Goal: Communication & Community: Participate in discussion

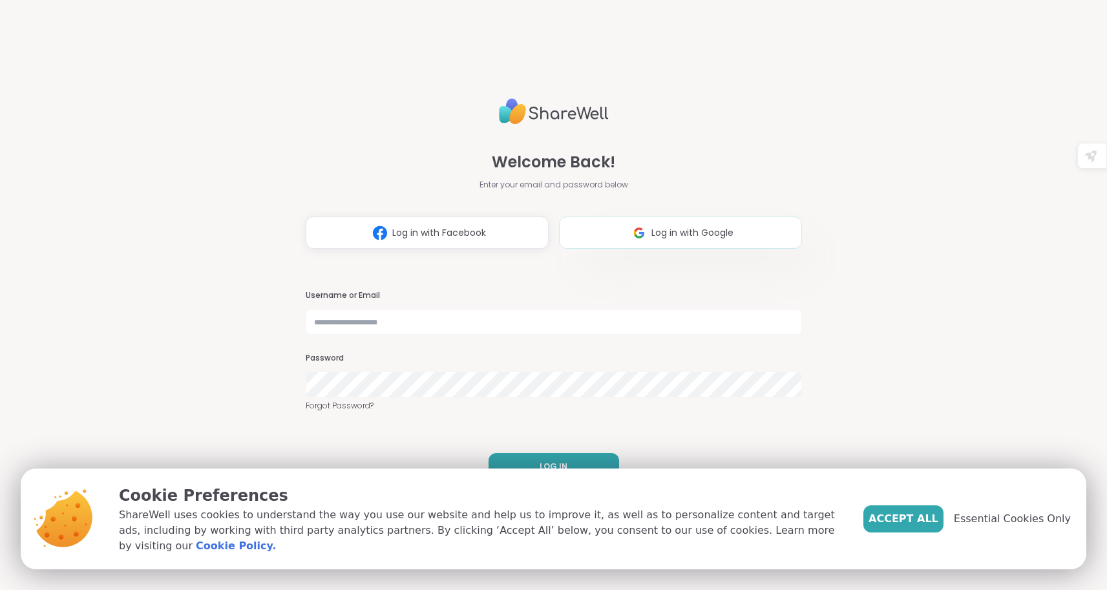
click at [648, 225] on img at bounding box center [639, 233] width 25 height 24
click at [980, 523] on span "Essential Cookies Only" at bounding box center [1012, 519] width 117 height 16
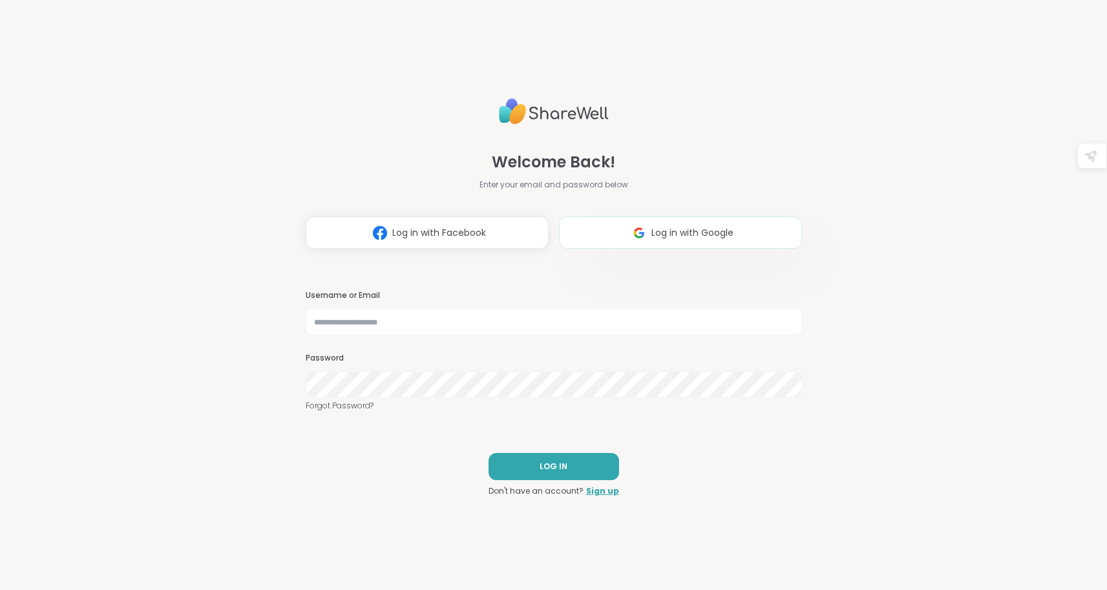
click at [646, 229] on img at bounding box center [639, 233] width 25 height 24
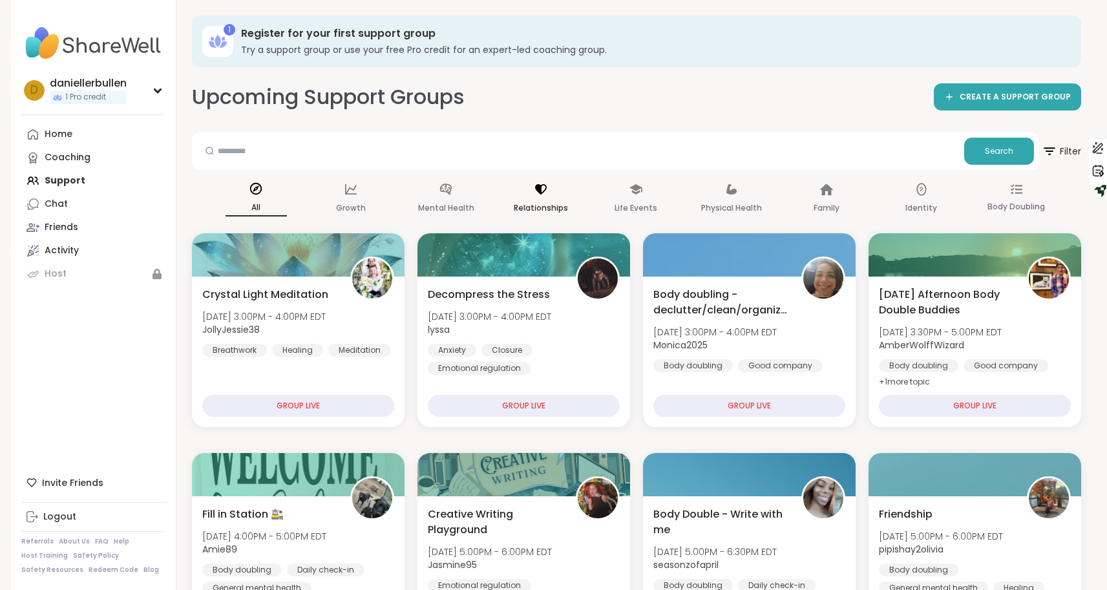
click at [526, 194] on div "Relationships" at bounding box center [541, 199] width 61 height 48
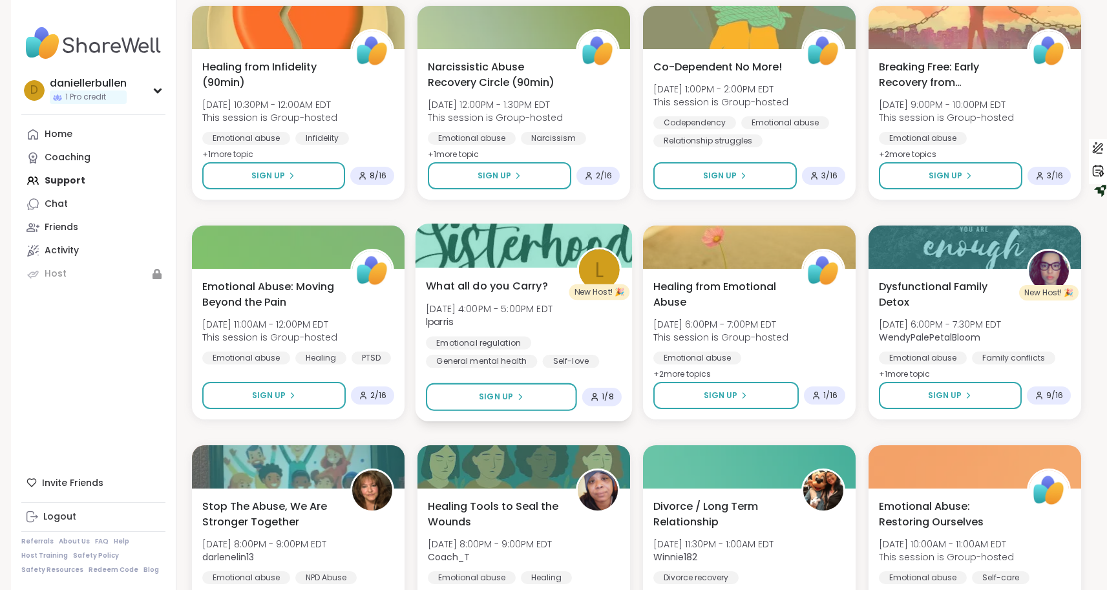
scroll to position [495, 0]
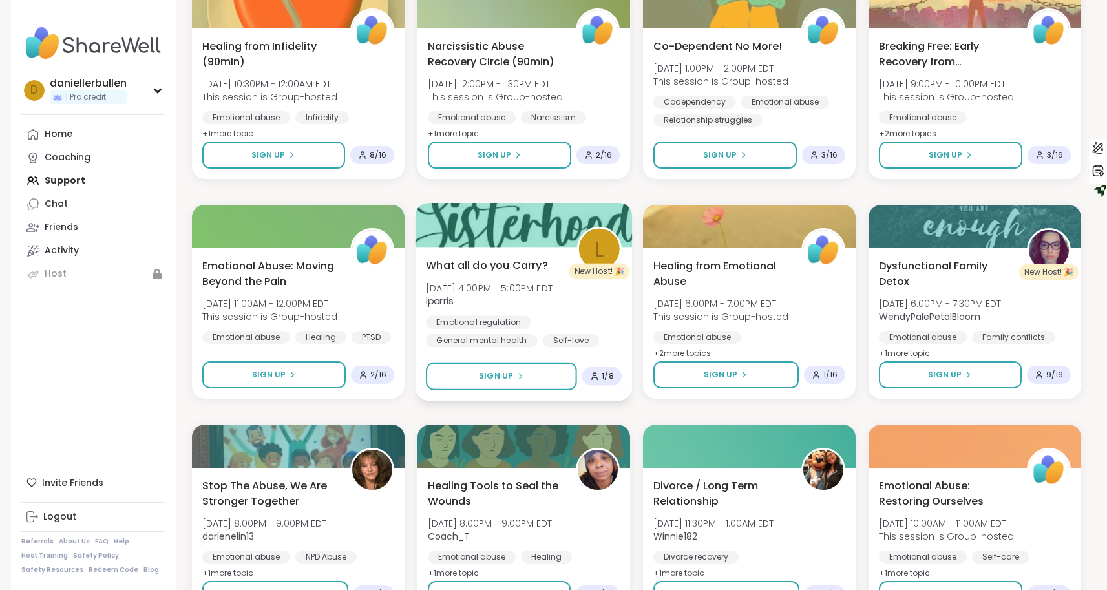
click at [480, 266] on span "What all do you Carry?" at bounding box center [487, 265] width 122 height 16
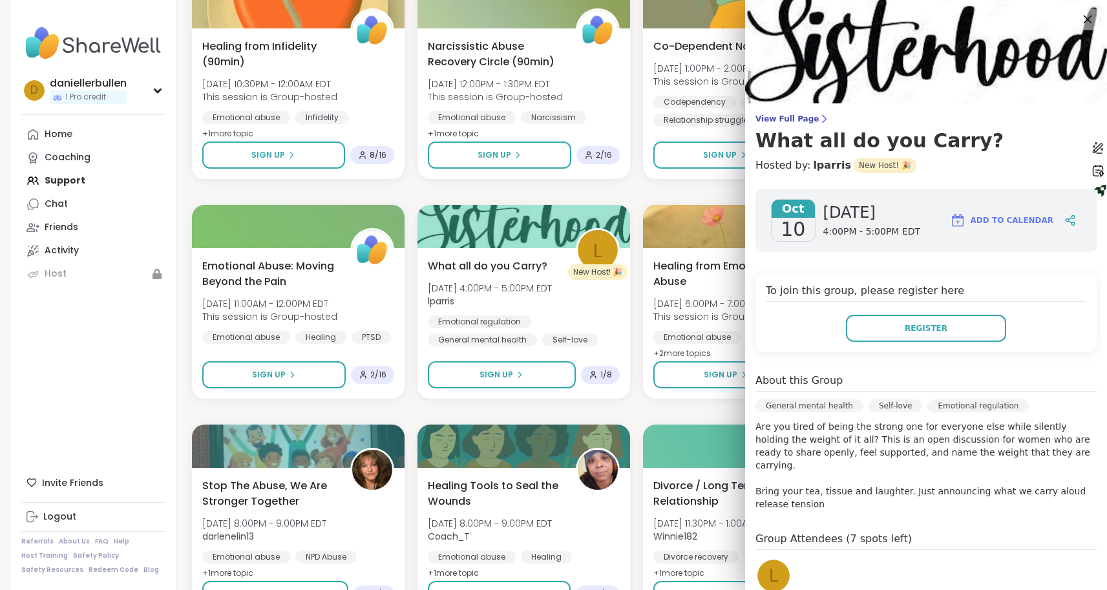
click at [1090, 16] on icon at bounding box center [1087, 19] width 16 height 16
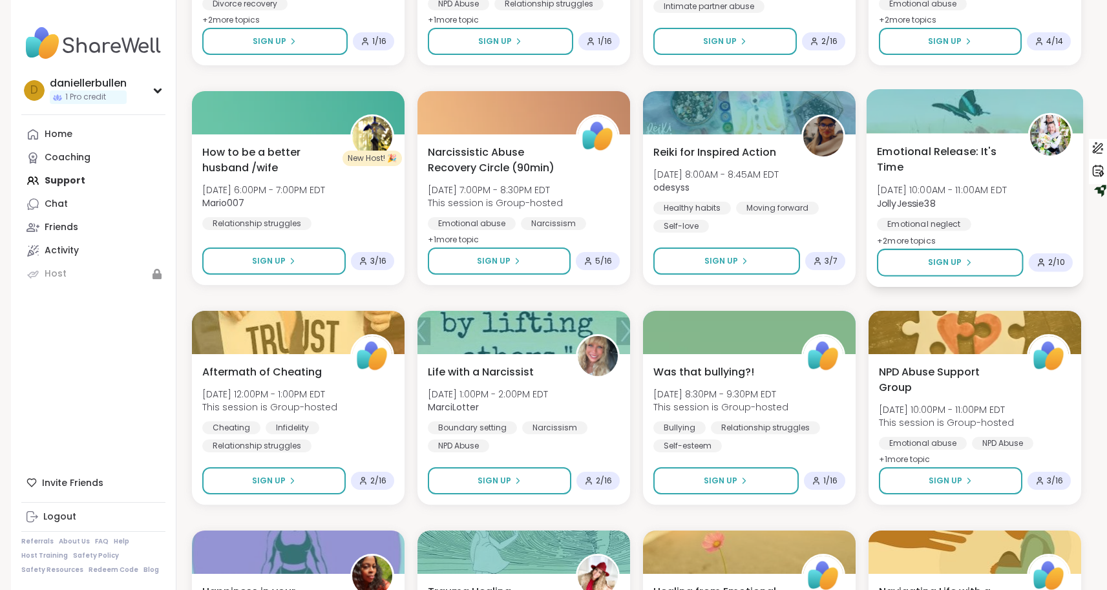
scroll to position [1508, 0]
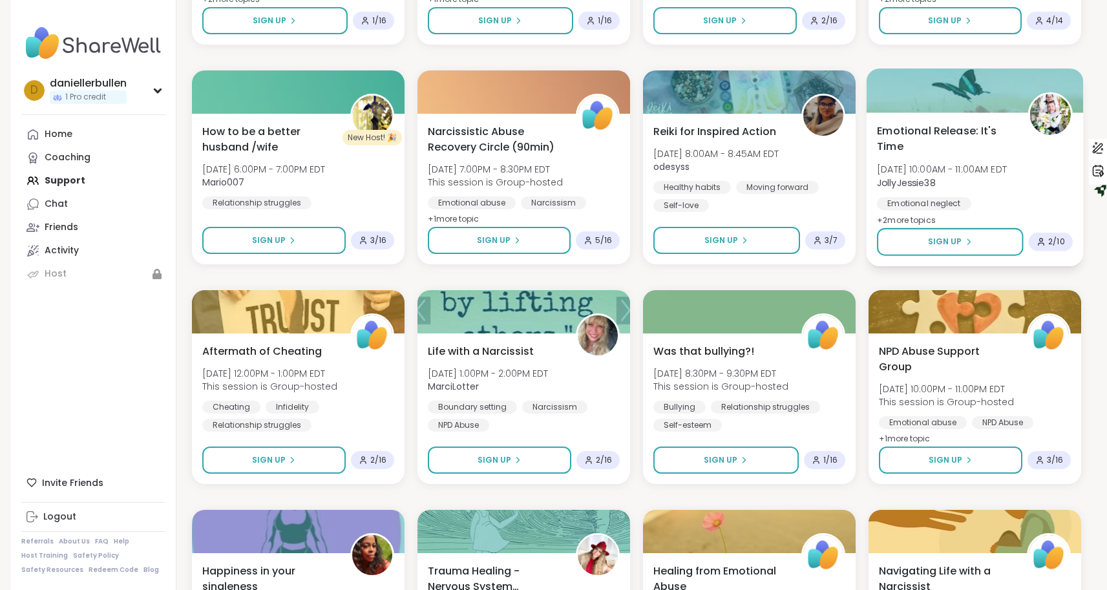
click at [1007, 186] on span "JollyJessie38" at bounding box center [942, 182] width 130 height 13
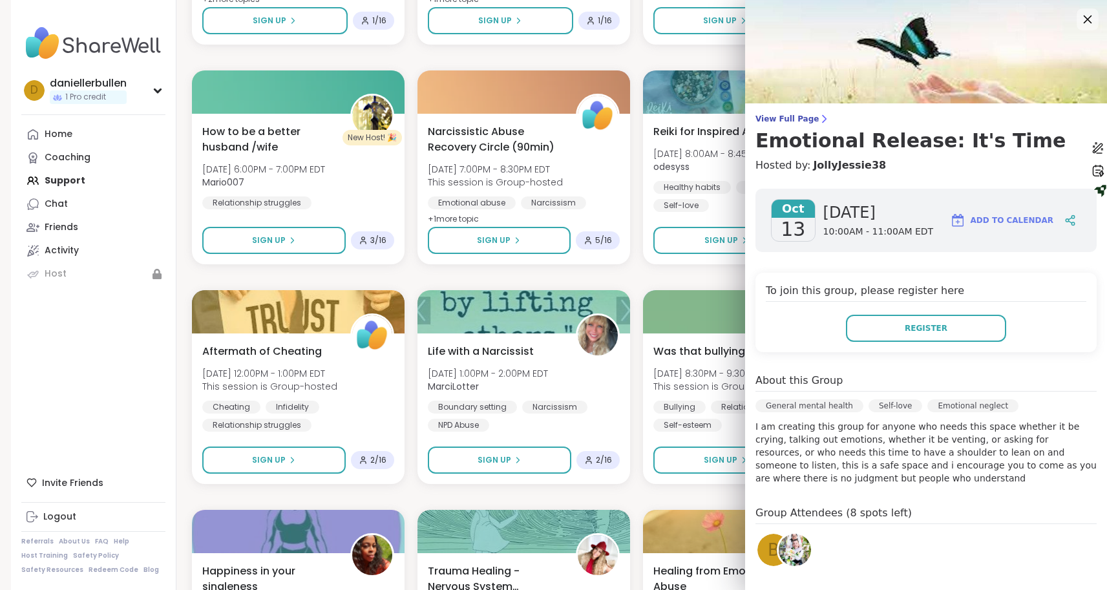
click at [1089, 17] on icon at bounding box center [1087, 19] width 16 height 16
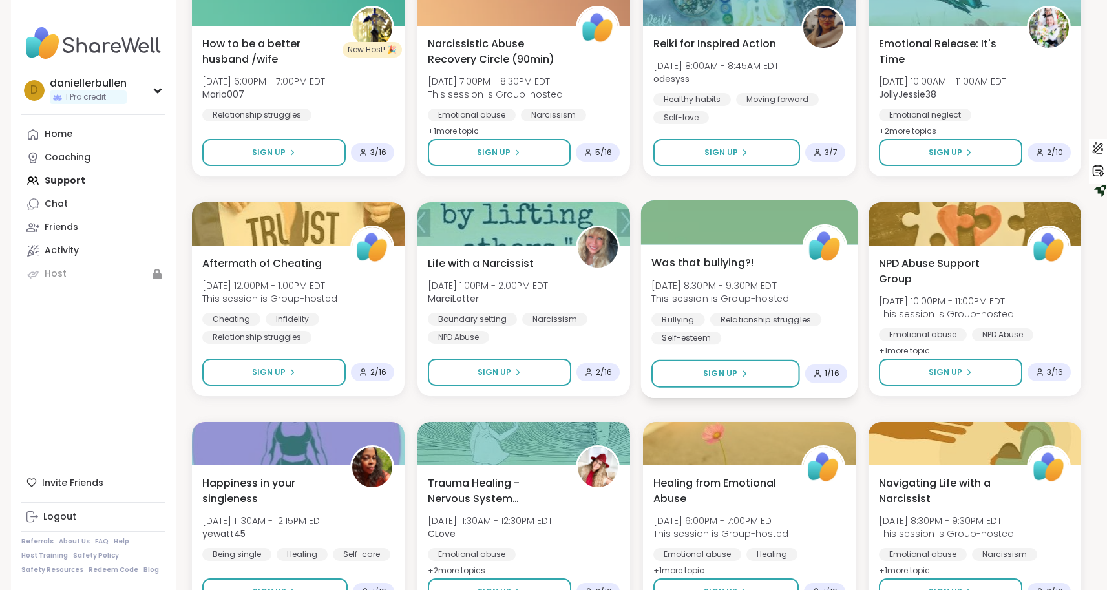
scroll to position [1675, 0]
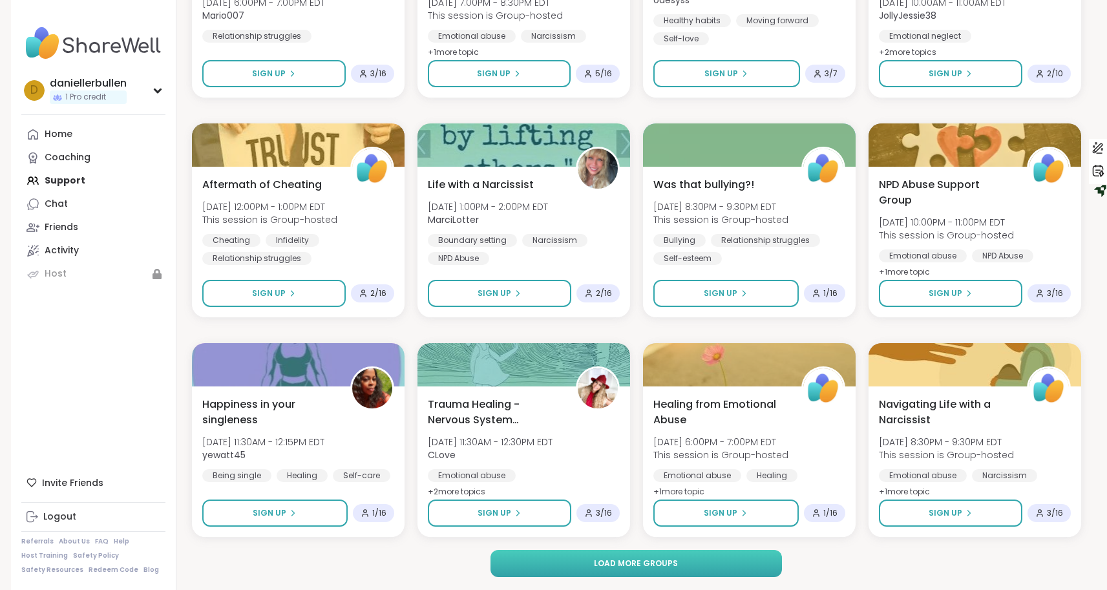
click at [553, 570] on button "Load more groups" at bounding box center [635, 563] width 291 height 27
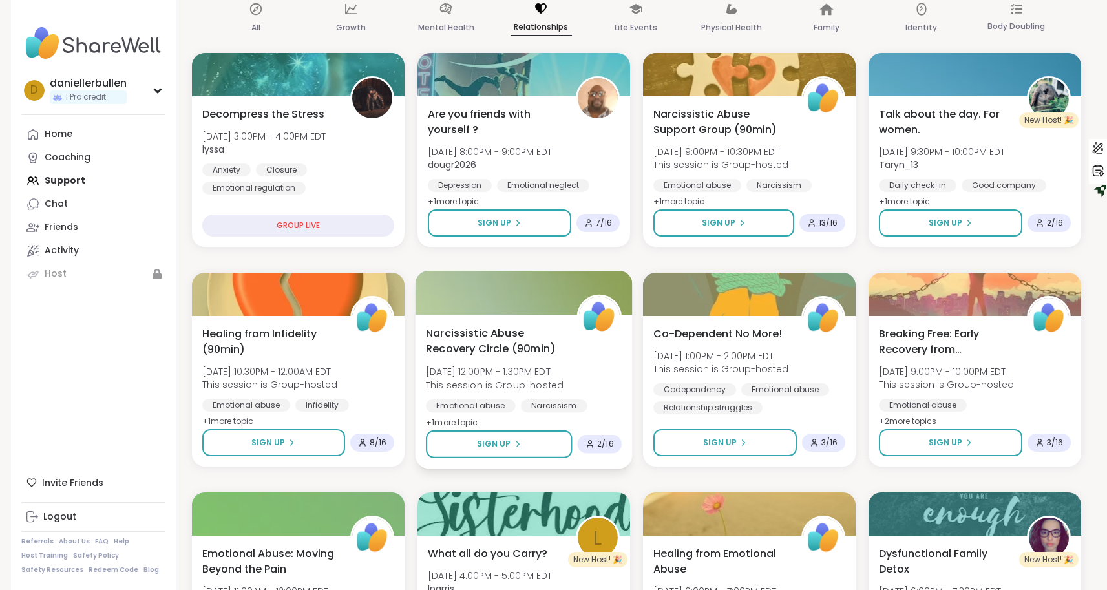
scroll to position [0, 0]
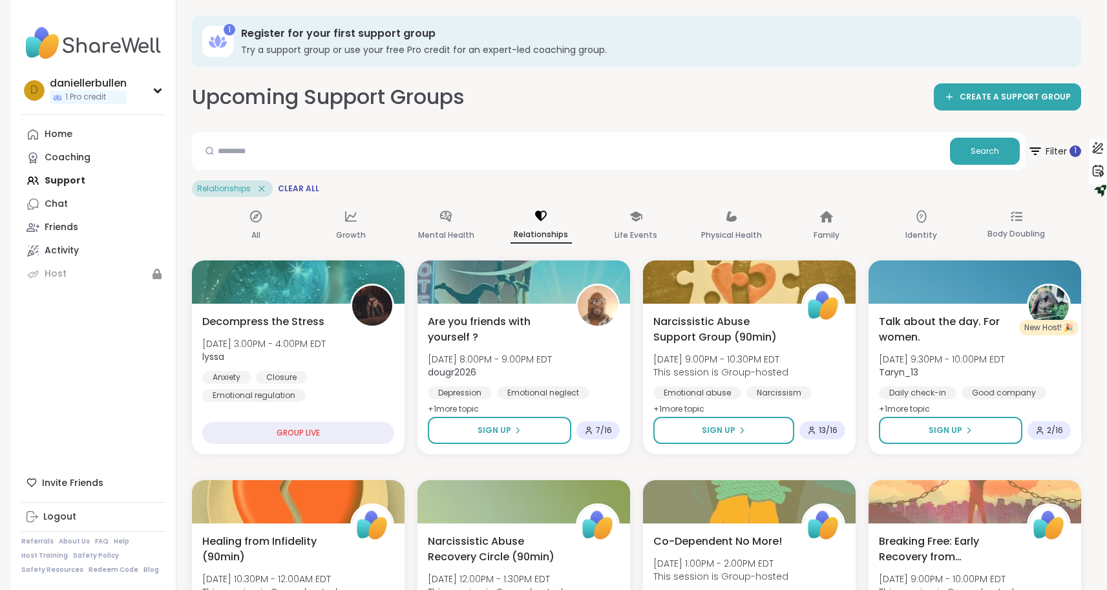
click at [546, 226] on div "Relationships" at bounding box center [541, 226] width 61 height 48
click at [279, 187] on span "Clear All" at bounding box center [298, 189] width 41 height 10
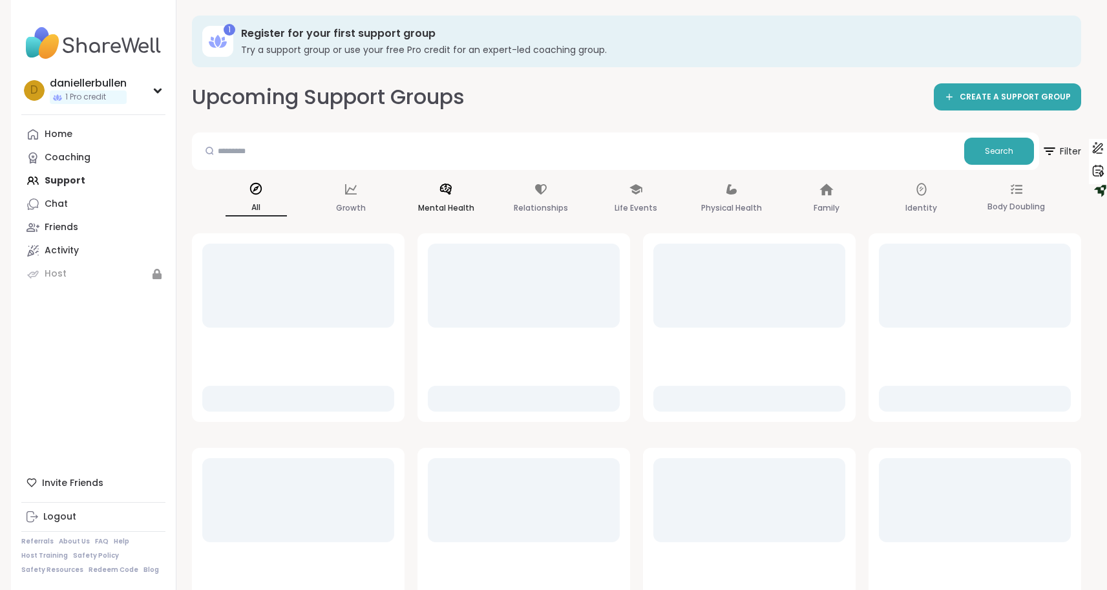
click at [448, 195] on icon at bounding box center [446, 189] width 14 height 14
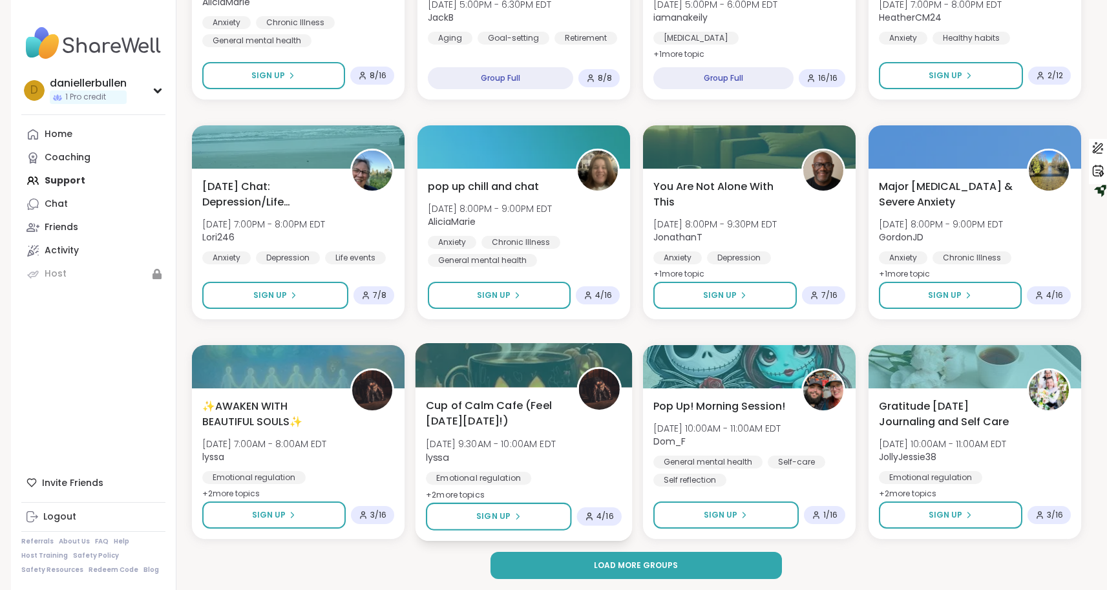
scroll to position [1675, 0]
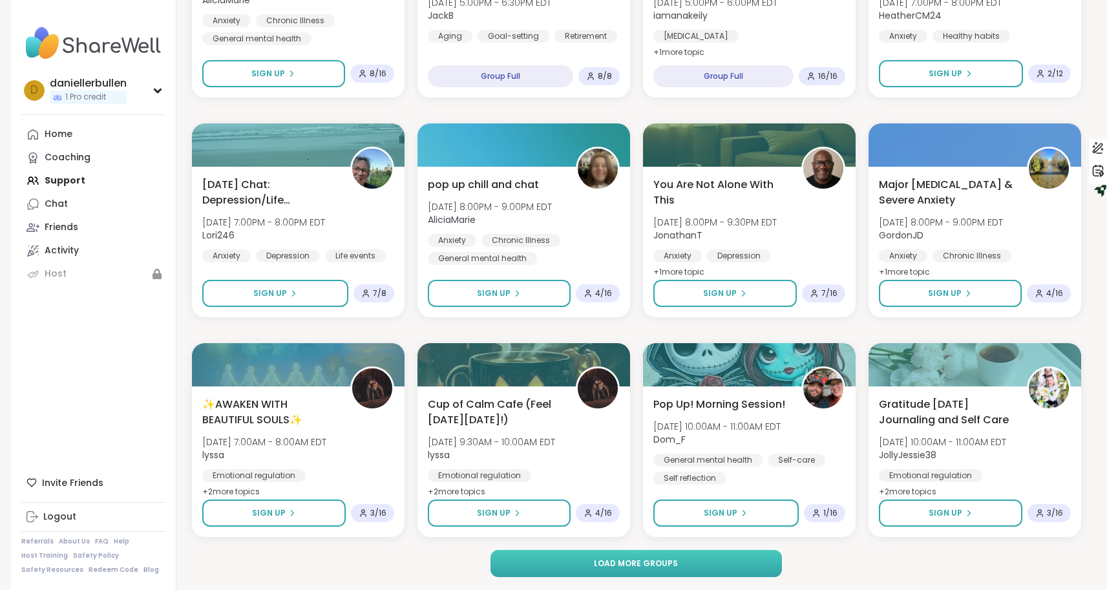
click at [580, 570] on button "Load more groups" at bounding box center [635, 563] width 291 height 27
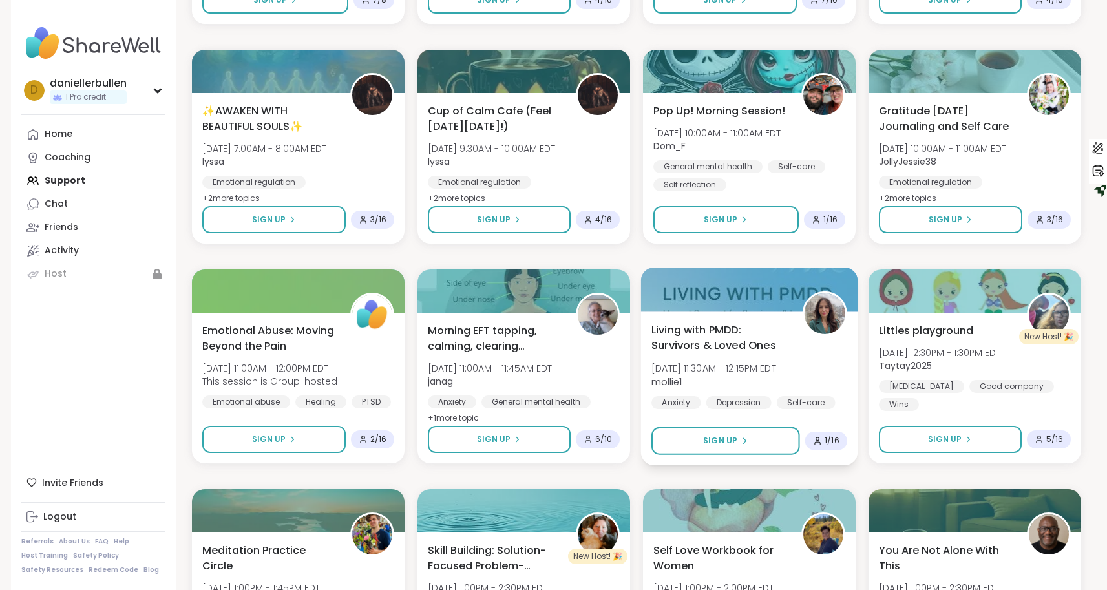
scroll to position [2046, 0]
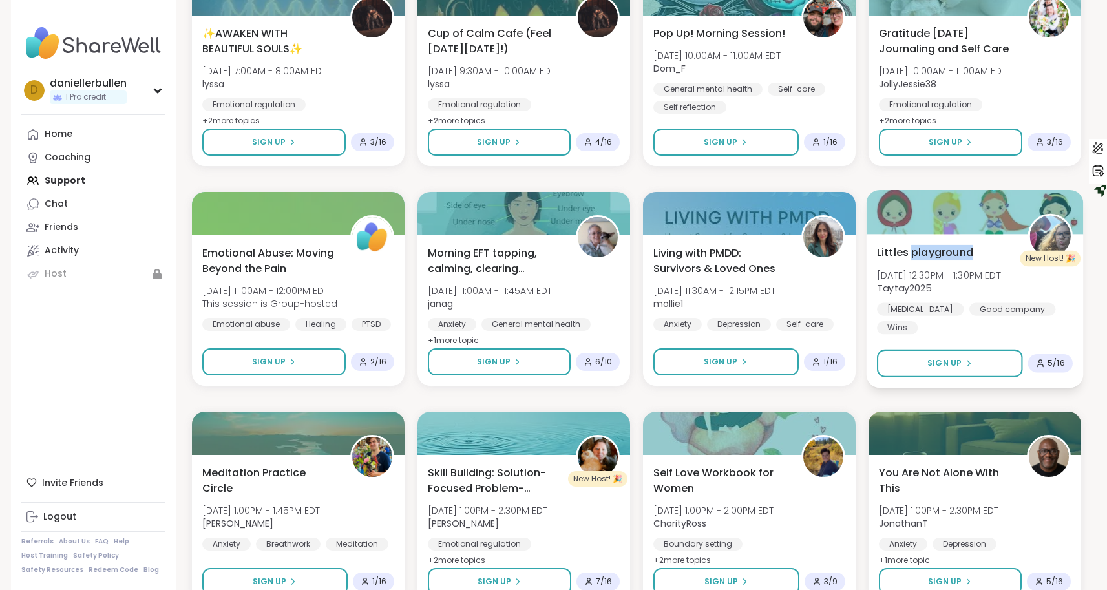
click at [907, 218] on div at bounding box center [974, 212] width 217 height 44
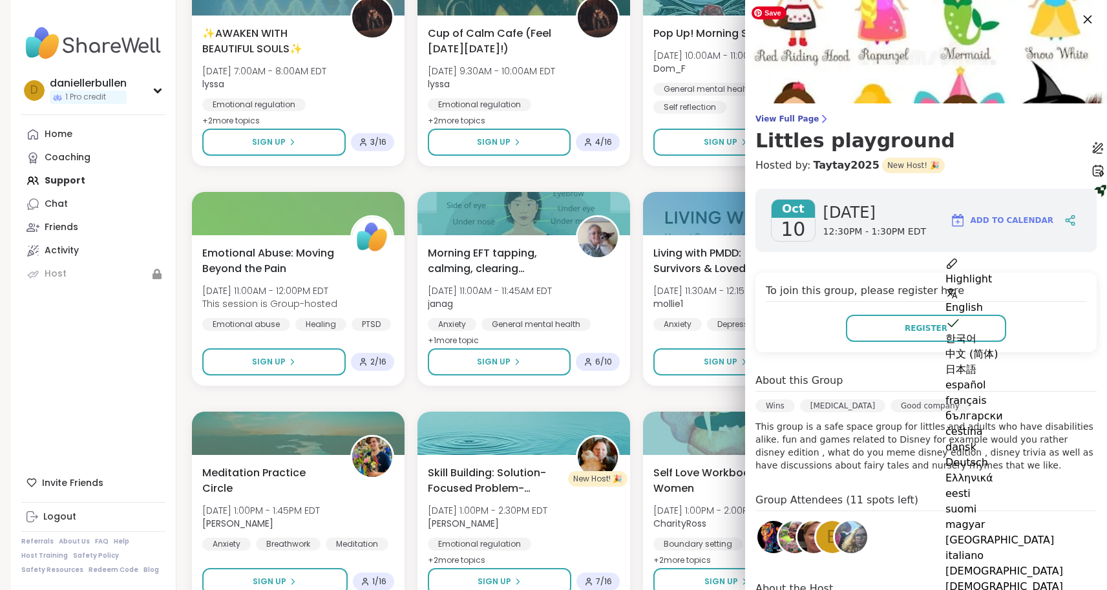
click at [1086, 19] on icon at bounding box center [1088, 20] width 8 height 8
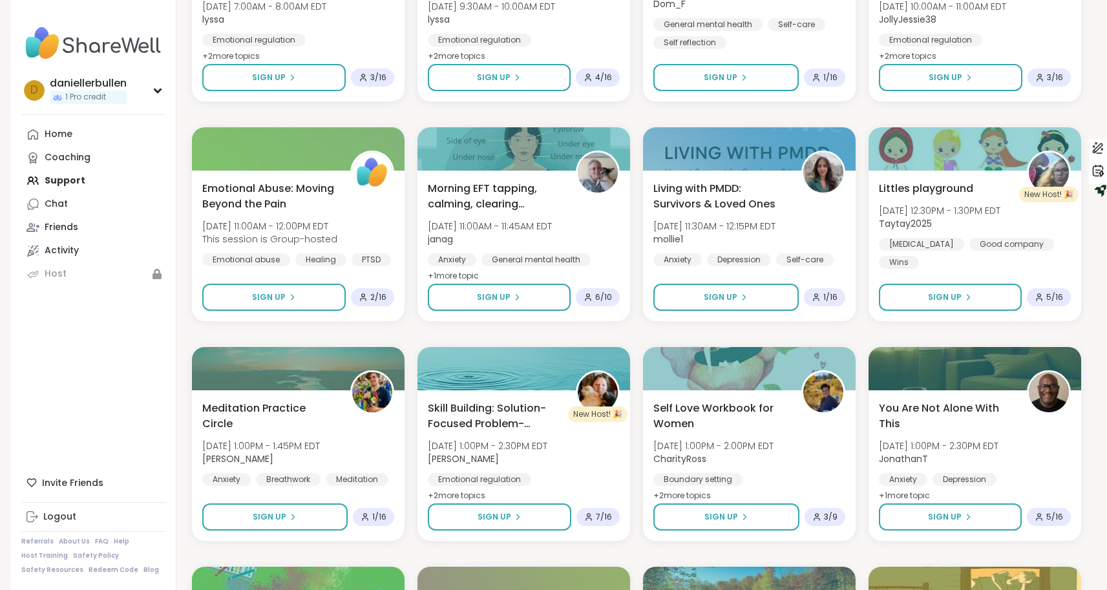
scroll to position [2111, 0]
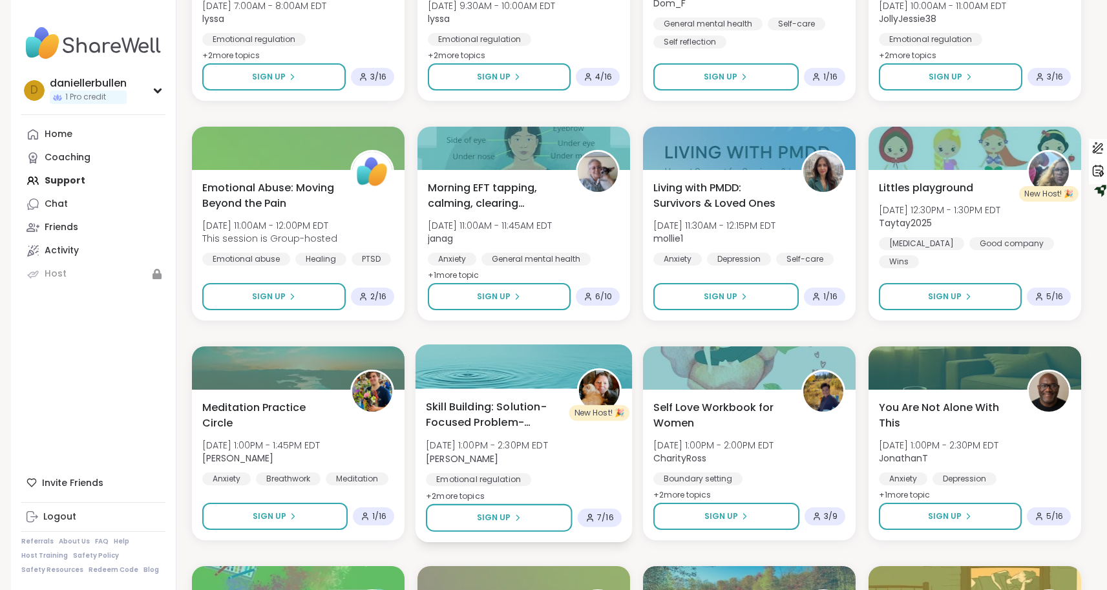
click at [482, 418] on span "Skill Building: Solution-Focused Problem-Solving" at bounding box center [494, 415] width 136 height 32
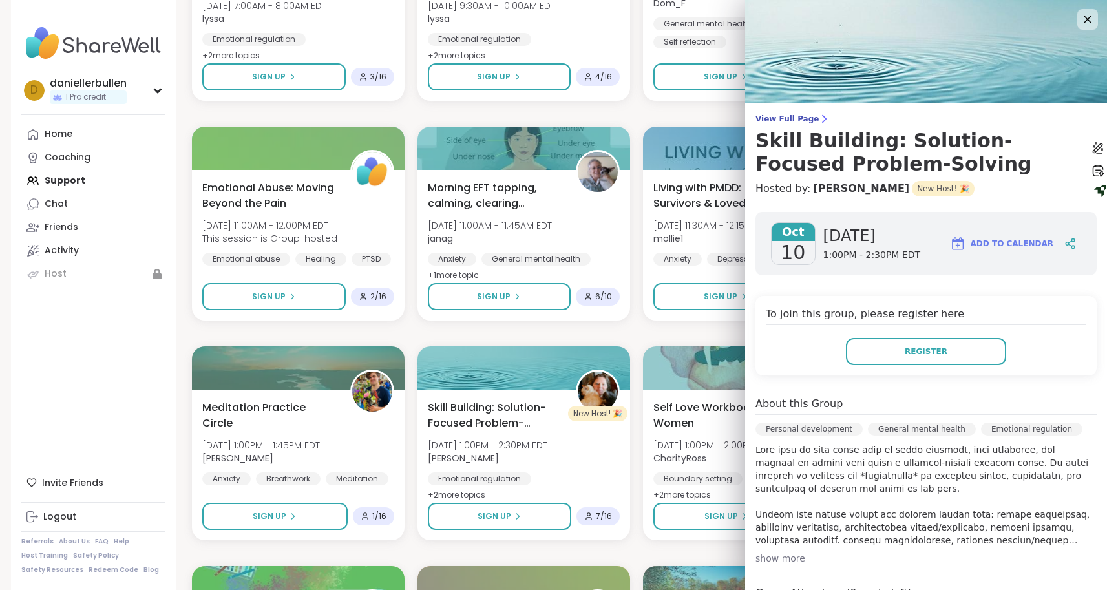
click at [785, 556] on div "show more" at bounding box center [925, 558] width 341 height 13
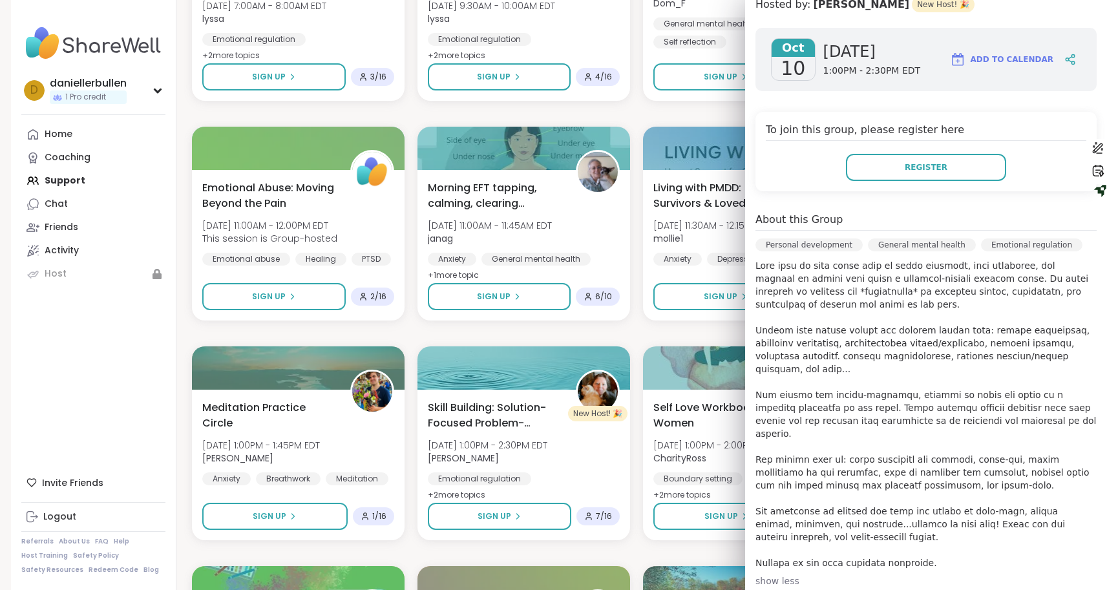
scroll to position [177, 0]
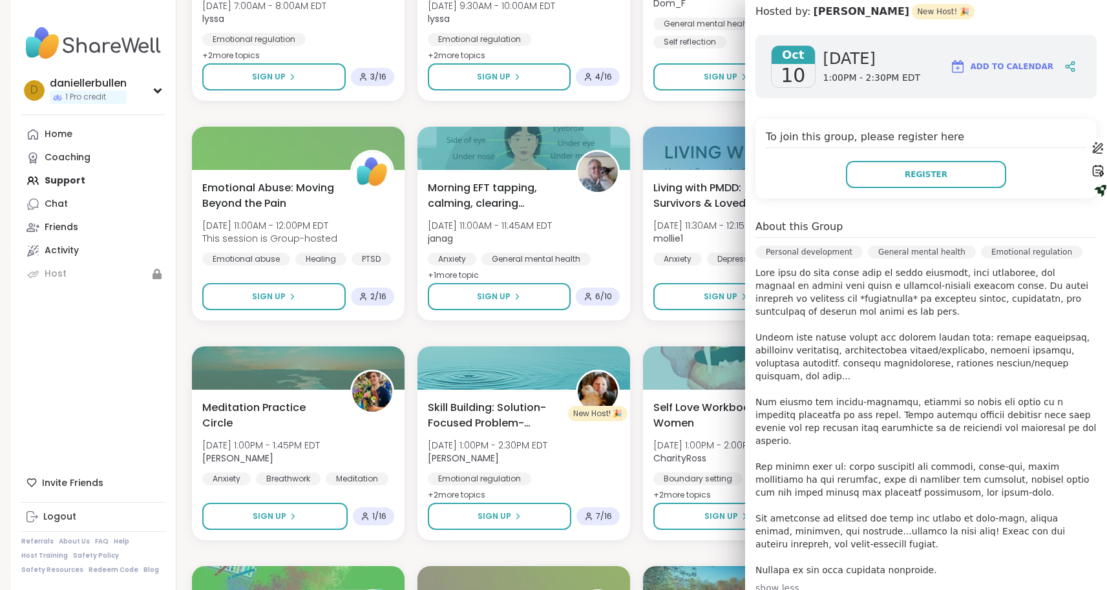
click at [686, 107] on div "Decompress the Stress [DATE] 3:00PM - 4:00PM EDT lyssa Anxiety Closure Emotiona…" at bounding box center [636, 113] width 889 height 3929
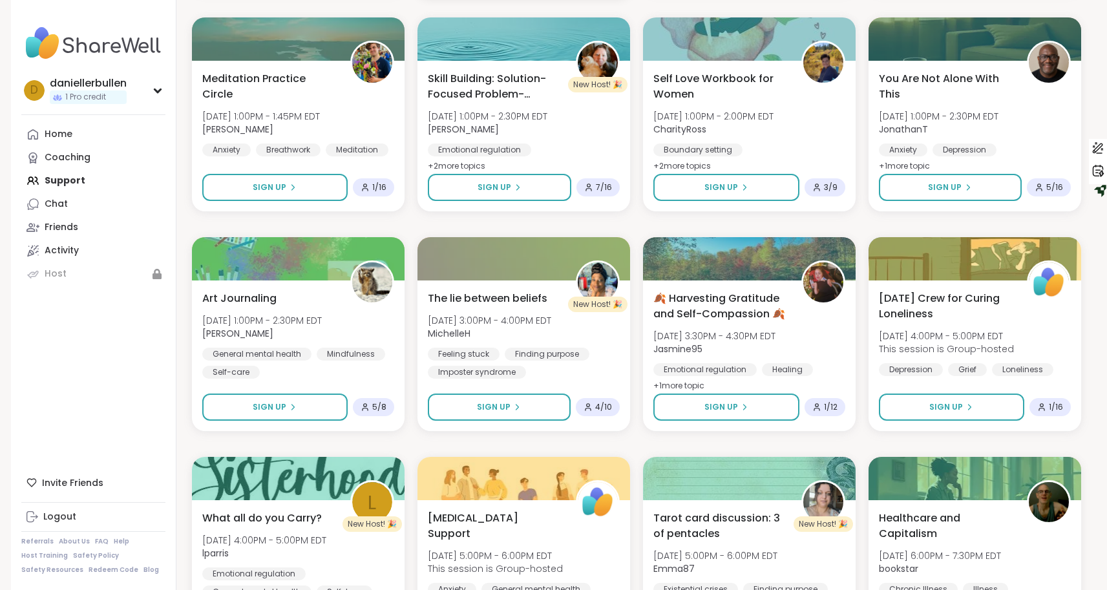
scroll to position [2478, 0]
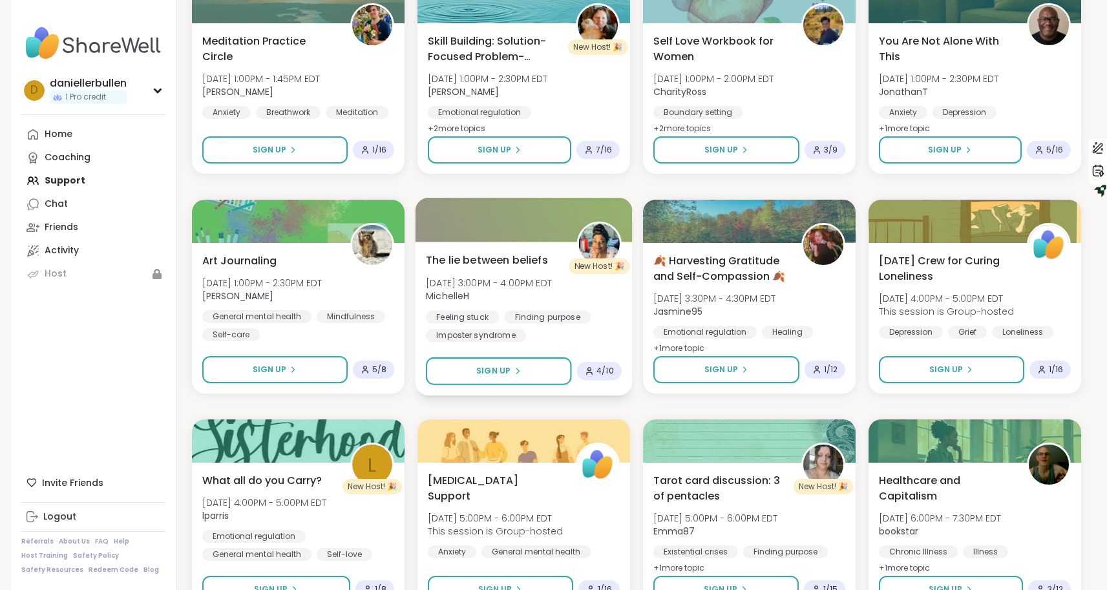
click at [443, 264] on span "The lie between beliefs" at bounding box center [487, 260] width 122 height 16
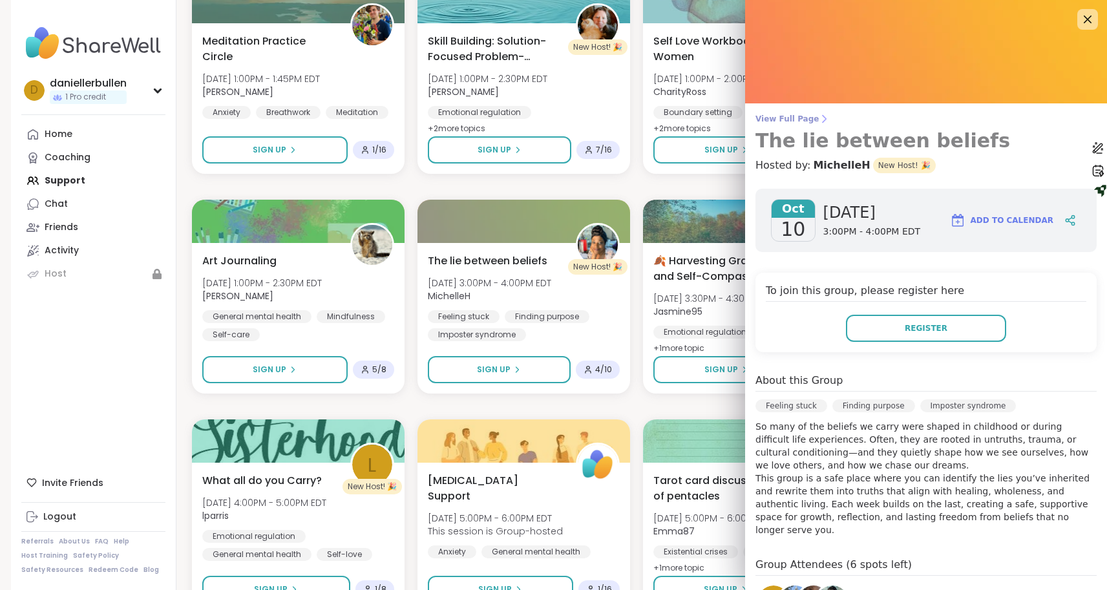
click at [855, 140] on h3 "The lie between beliefs" at bounding box center [925, 140] width 341 height 23
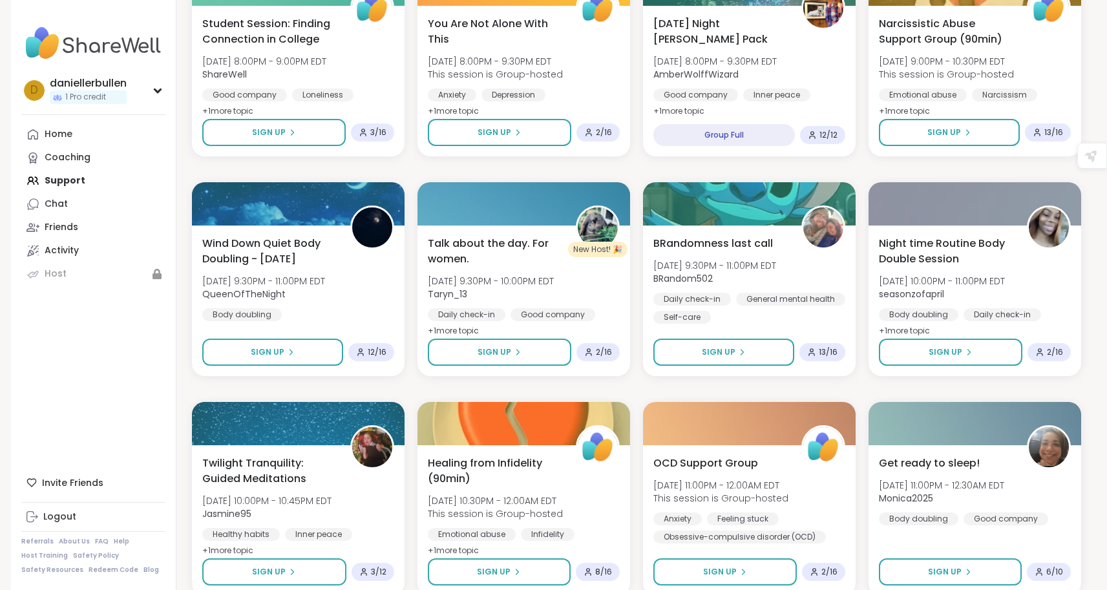
scroll to position [1648, 0]
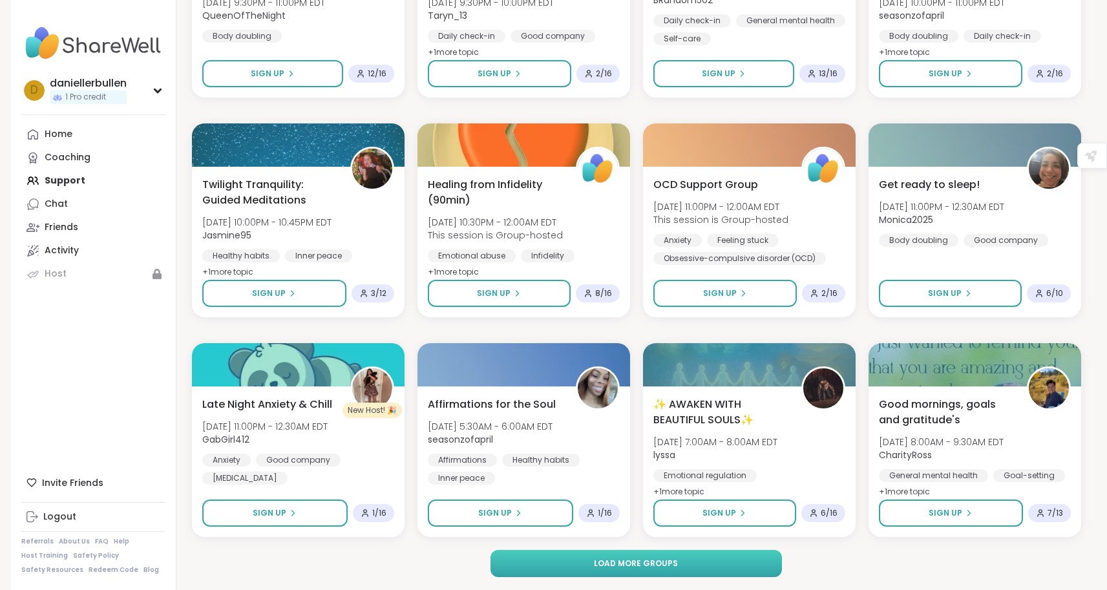
click at [632, 558] on span "Load more groups" at bounding box center [636, 564] width 84 height 12
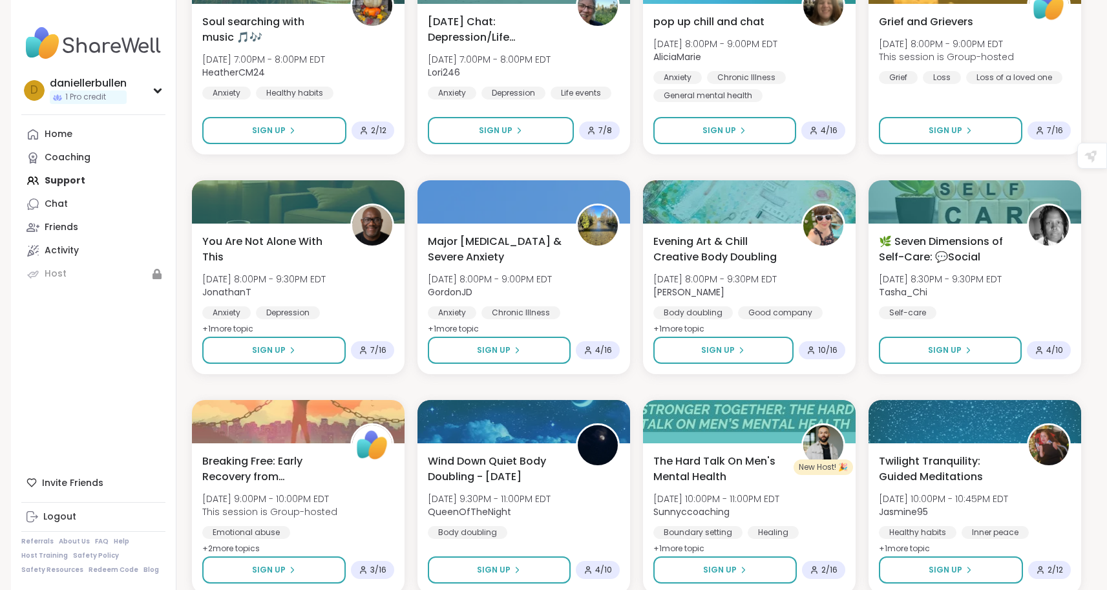
scroll to position [3625, 0]
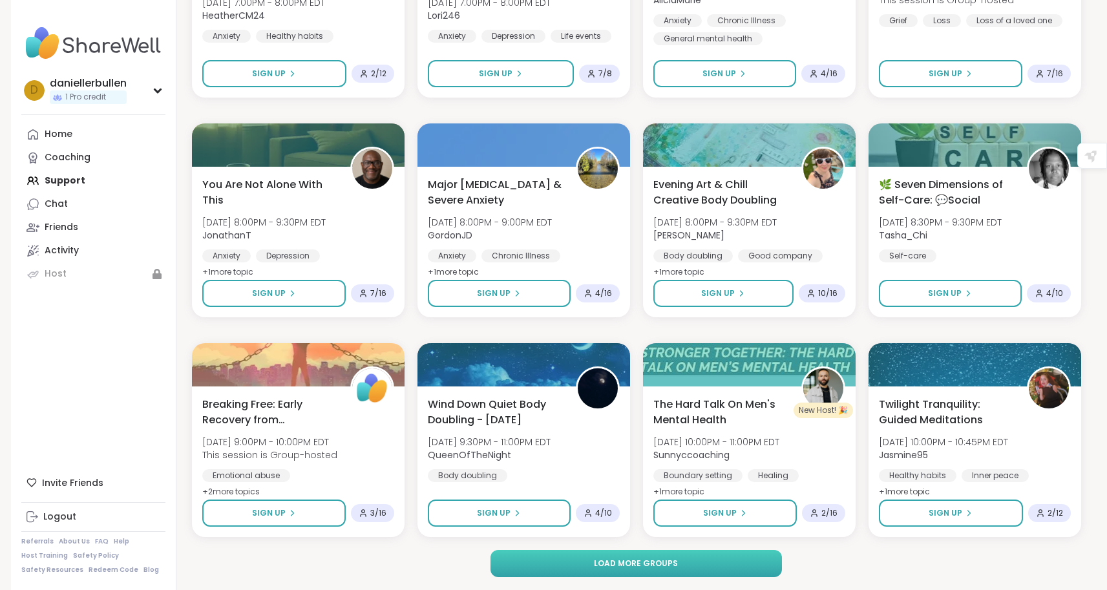
click at [624, 565] on span "Load more groups" at bounding box center [636, 564] width 84 height 12
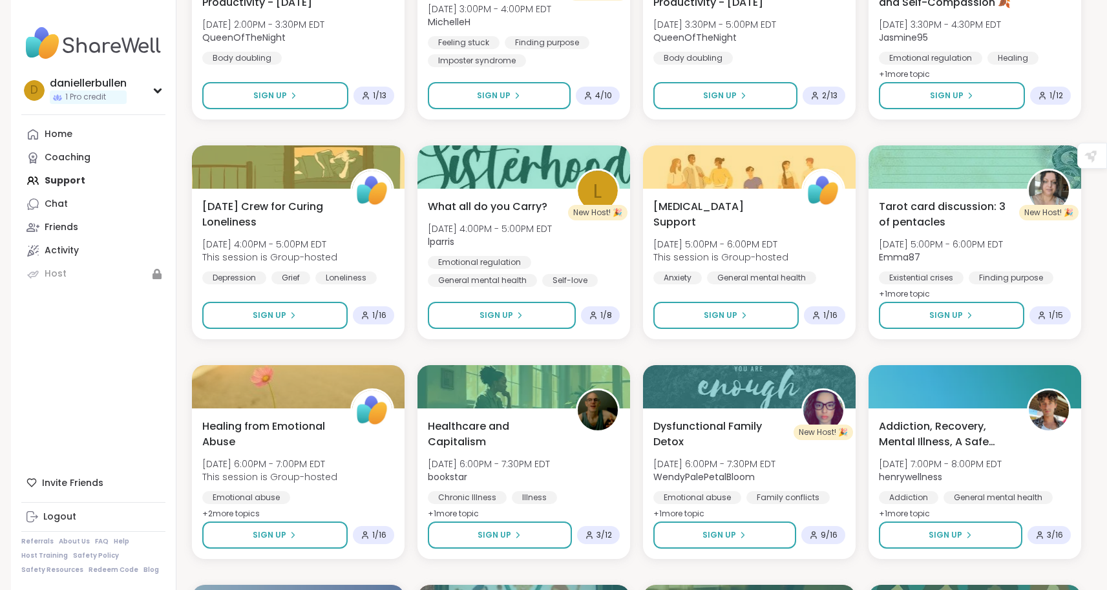
scroll to position [5603, 0]
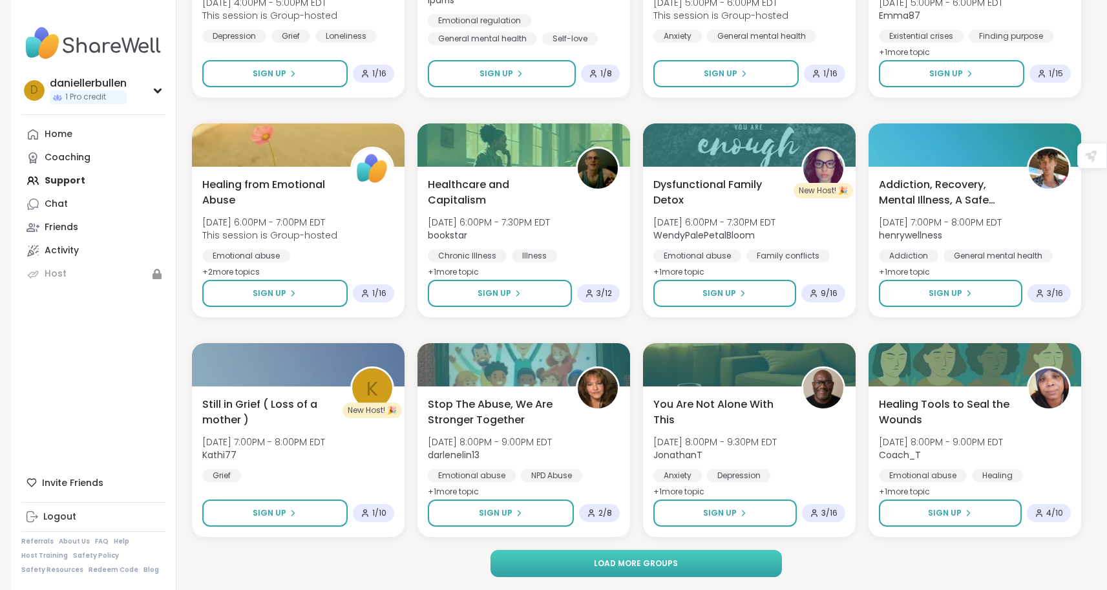
click at [604, 560] on span "Load more groups" at bounding box center [636, 564] width 84 height 12
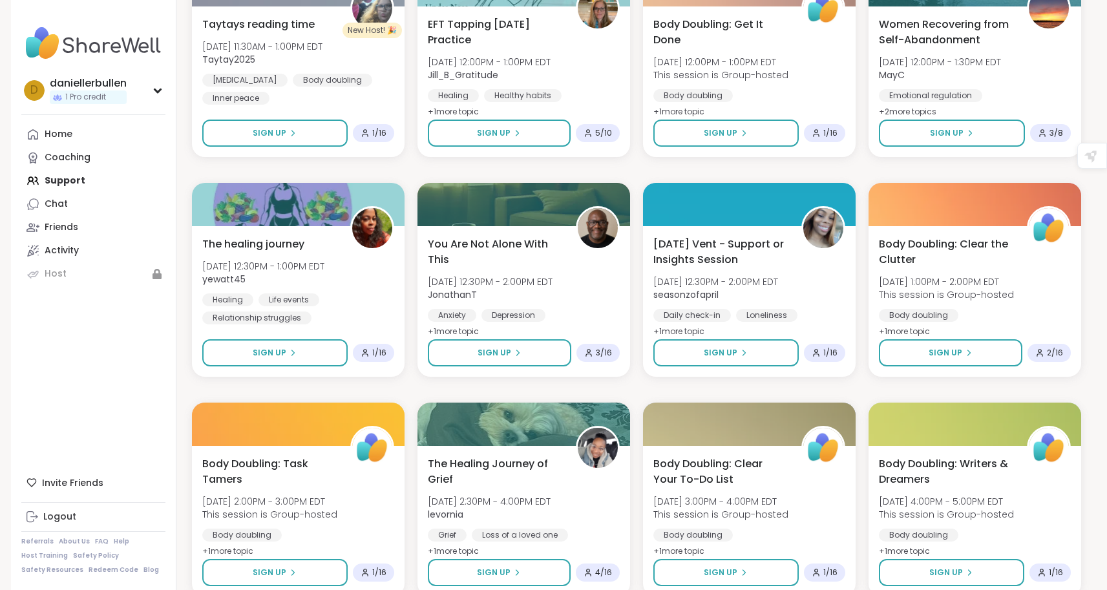
scroll to position [7580, 0]
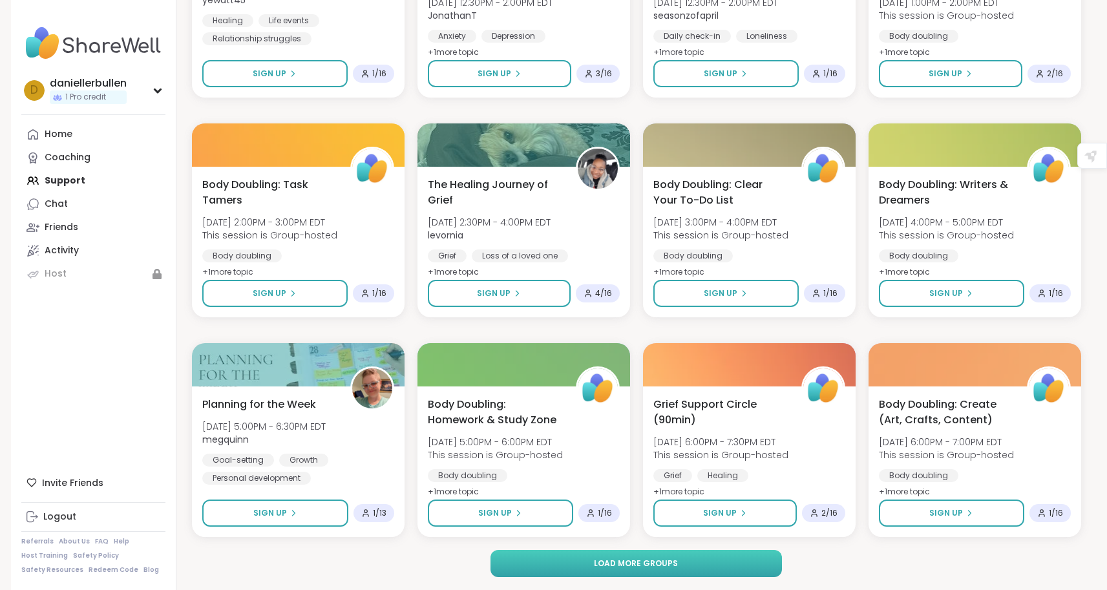
click at [613, 563] on span "Load more groups" at bounding box center [636, 564] width 84 height 12
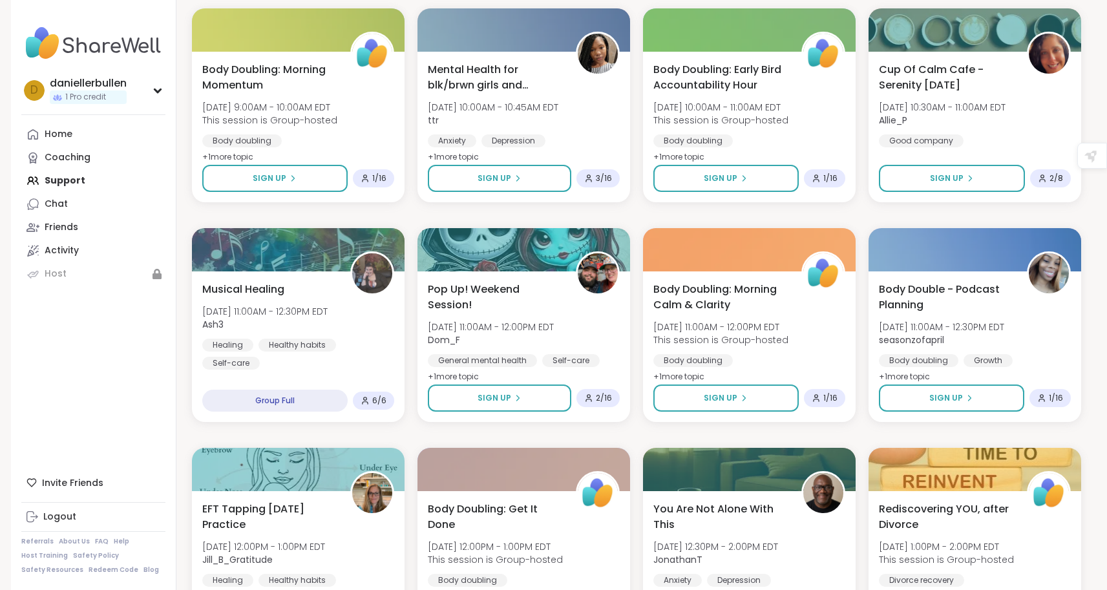
scroll to position [9558, 0]
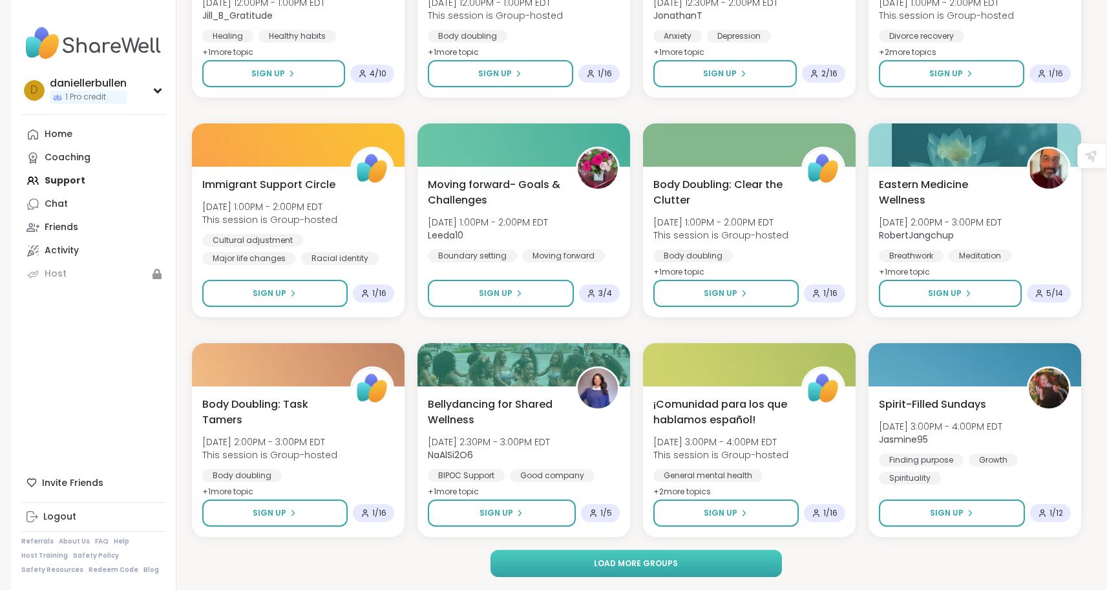
click at [599, 565] on span "Load more groups" at bounding box center [636, 564] width 84 height 12
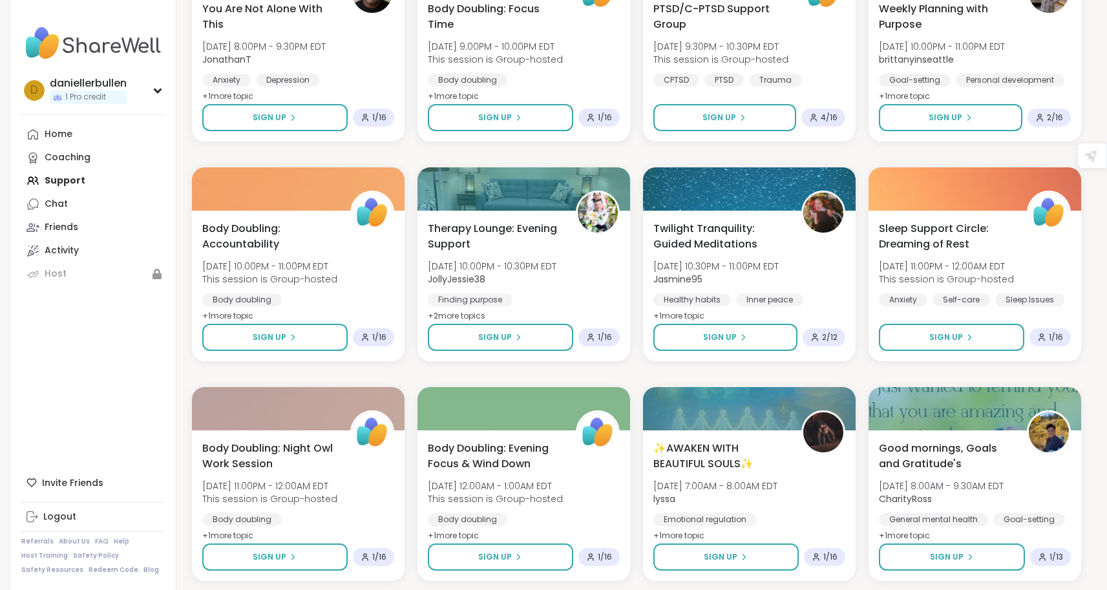
scroll to position [11535, 0]
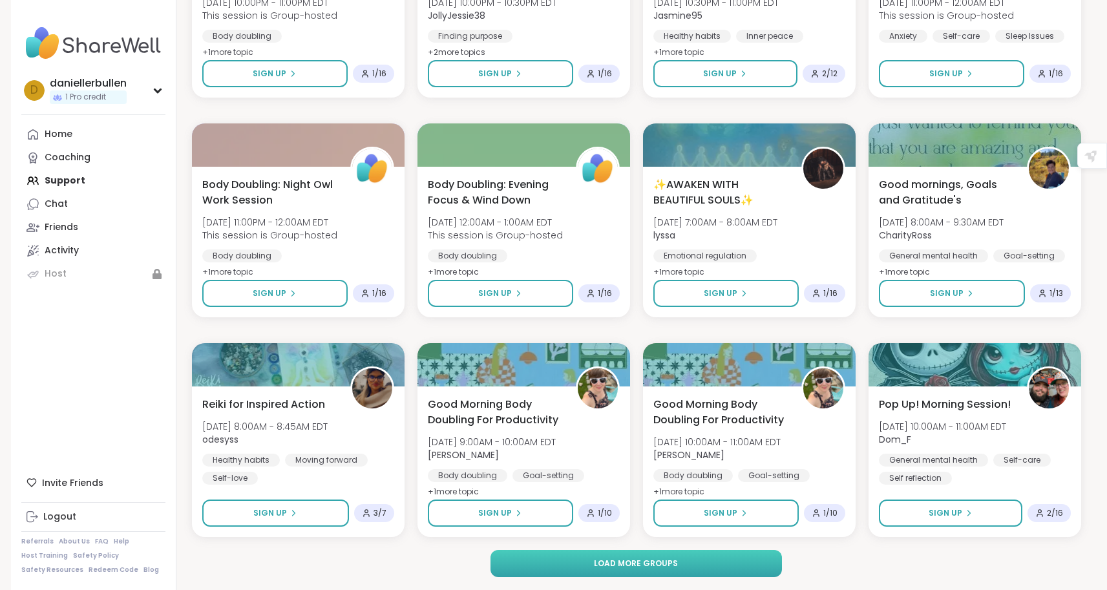
click at [635, 563] on span "Load more groups" at bounding box center [636, 564] width 84 height 12
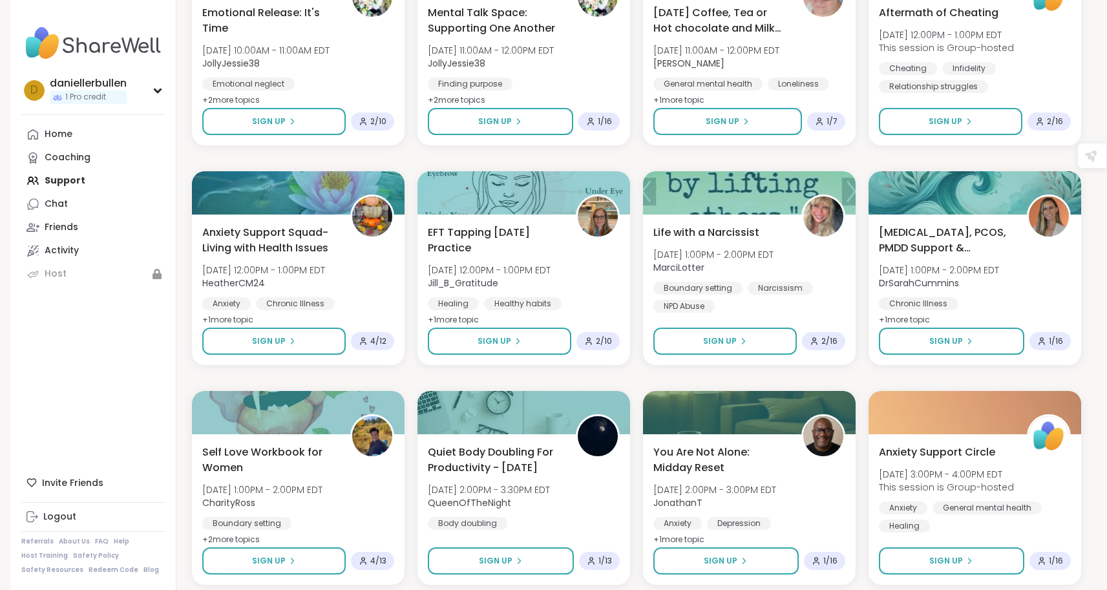
scroll to position [12149, 0]
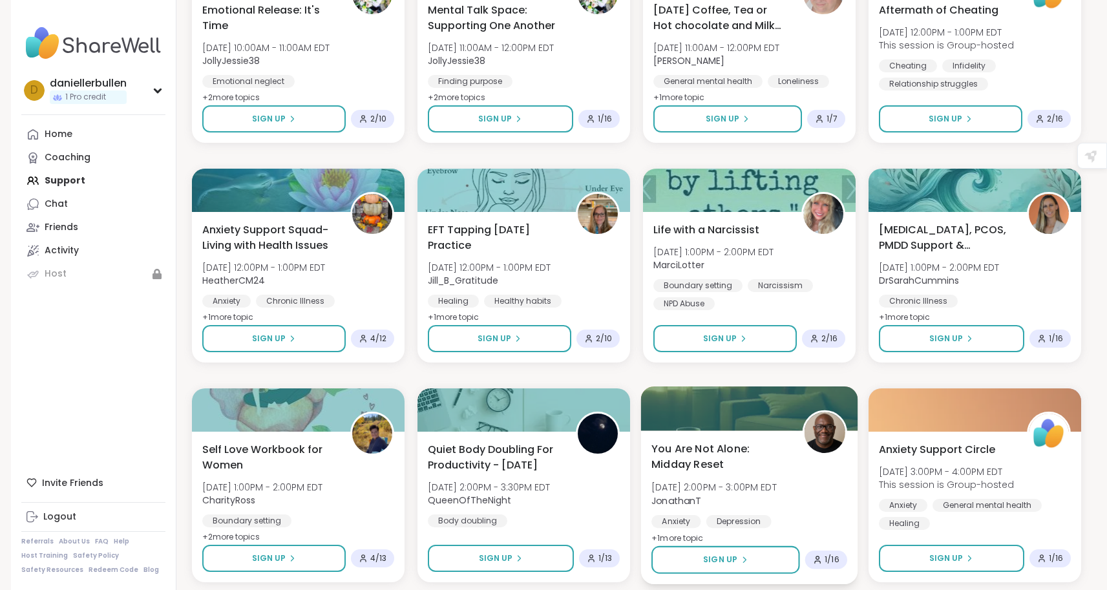
click at [693, 463] on span "You Are Not Alone: Midday Reset" at bounding box center [719, 457] width 136 height 32
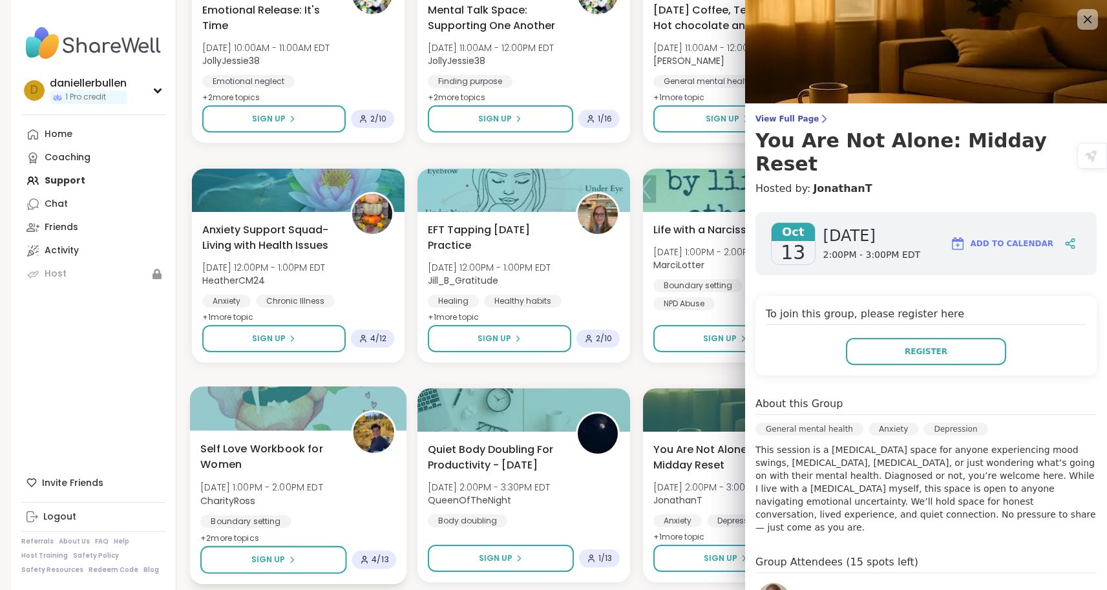
click at [277, 448] on span "Self Love Workbook for Women" at bounding box center [268, 457] width 136 height 32
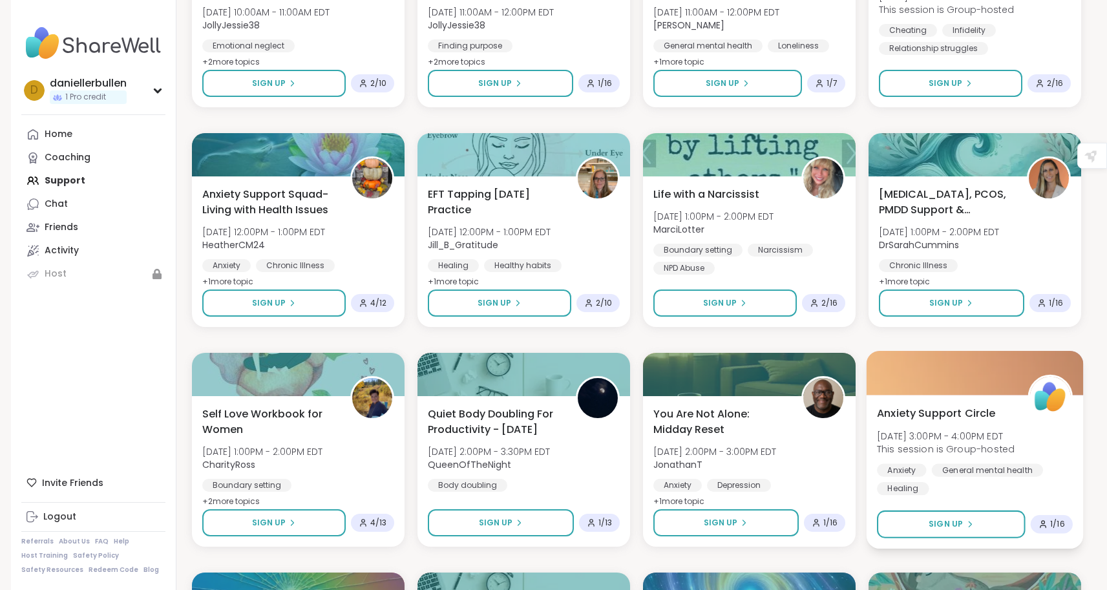
click at [941, 417] on span "Anxiety Support Circle" at bounding box center [936, 413] width 119 height 16
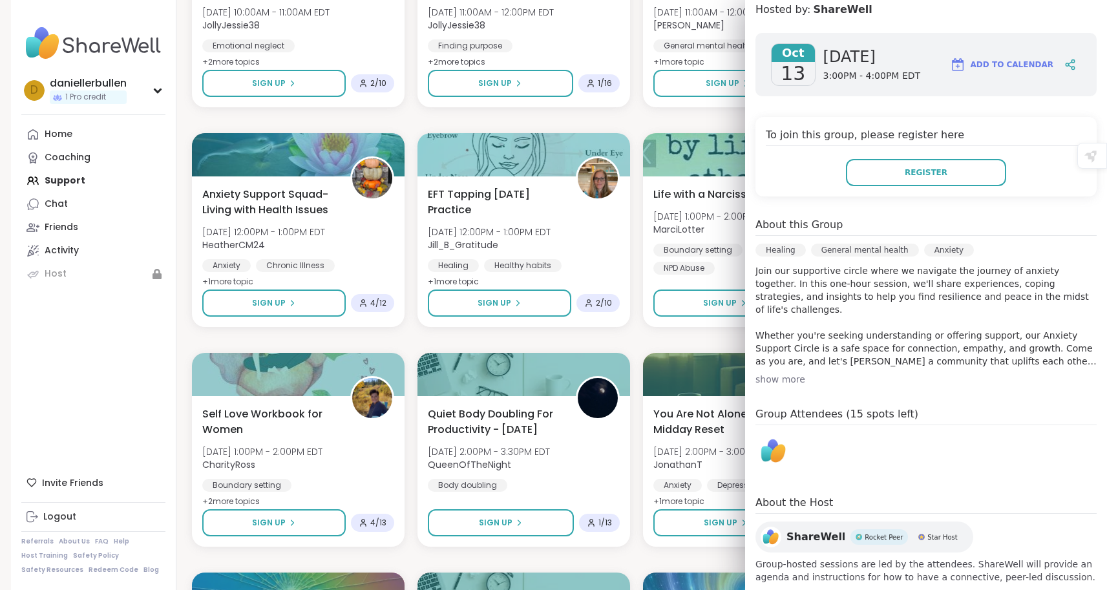
scroll to position [180, 0]
